Goal: Task Accomplishment & Management: Manage account settings

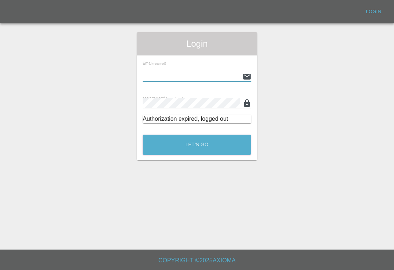
scroll to position [11, 0]
type input "[EMAIL_ADDRESS][DOMAIN_NAME]"
click at [197, 135] on button "Let's Go" at bounding box center [197, 145] width 108 height 20
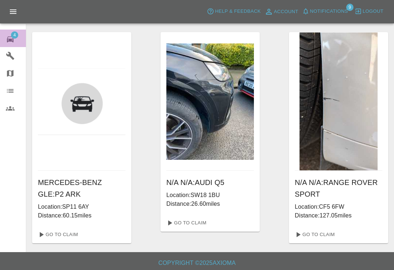
click at [13, 41] on icon at bounding box center [10, 39] width 7 height 6
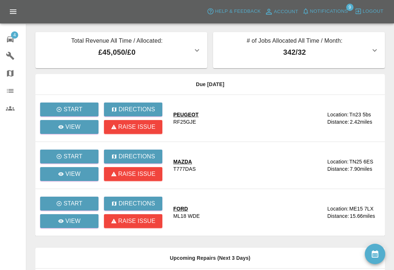
click at [313, 13] on span "Notifications" at bounding box center [329, 11] width 38 height 8
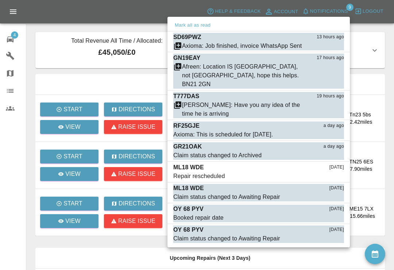
click at [332, 110] on button "Mark as read" at bounding box center [328, 114] width 32 height 8
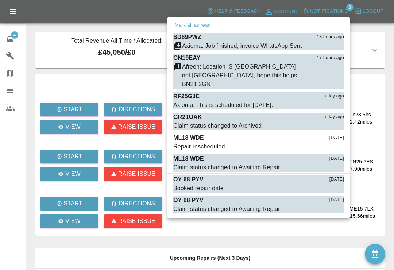
click at [379, 29] on div at bounding box center [197, 135] width 394 height 270
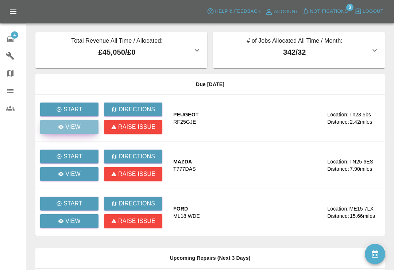
click at [85, 130] on link "View" at bounding box center [69, 127] width 58 height 14
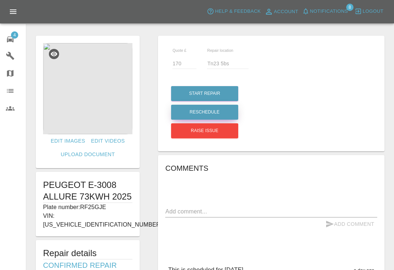
click at [225, 114] on button "Reschedule" at bounding box center [204, 112] width 67 height 15
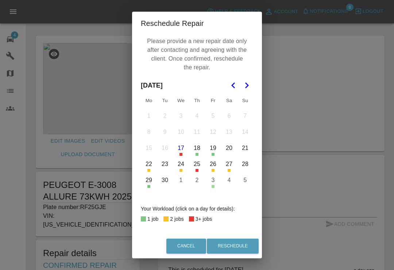
click at [310, 31] on div "Reschedule Repair Please provide a new repair date only after contacting and ag…" at bounding box center [197, 135] width 394 height 270
